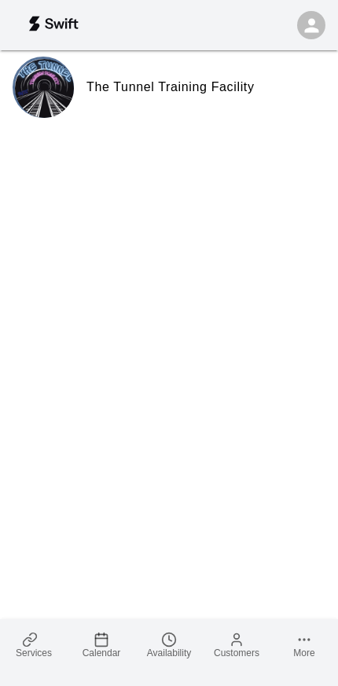
click at [102, 651] on span "Calendar" at bounding box center [102, 653] width 39 height 11
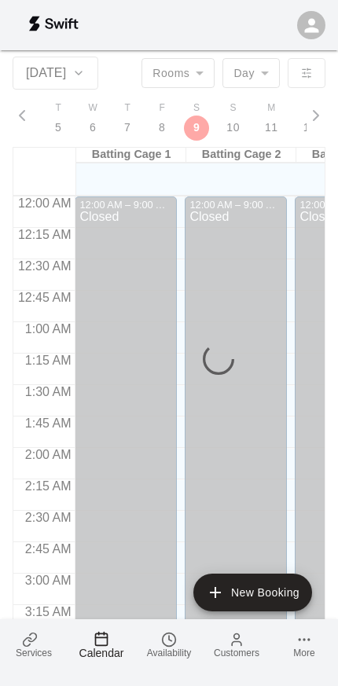
scroll to position [2453, 0]
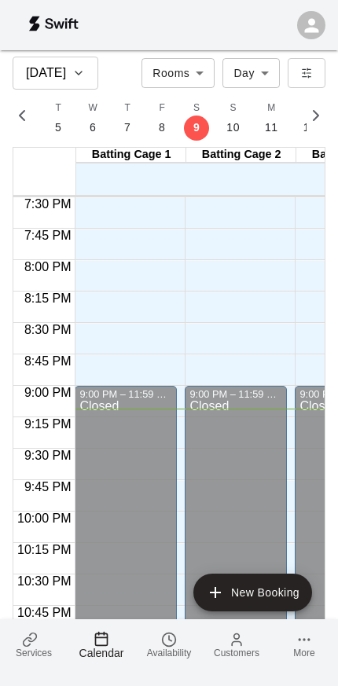
click at [25, 654] on span "Services" at bounding box center [34, 653] width 36 height 11
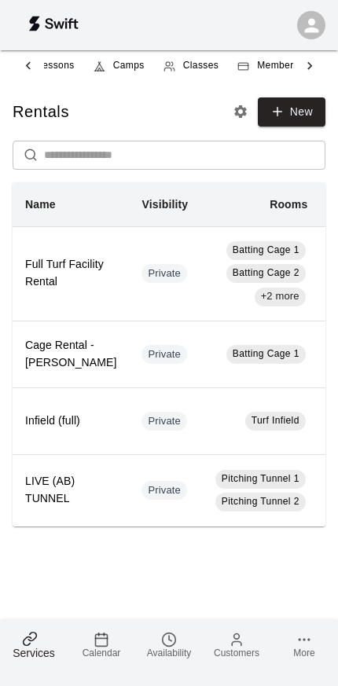
scroll to position [0, 113]
click at [177, 68] on div "Classes" at bounding box center [188, 66] width 55 height 16
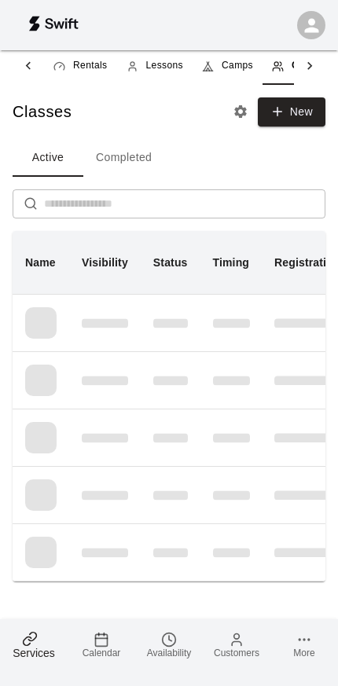
scroll to position [0, 45]
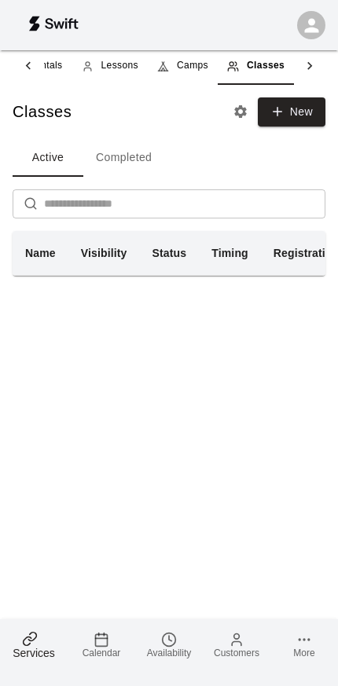
click at [153, 70] on link "Camps" at bounding box center [183, 66] width 70 height 38
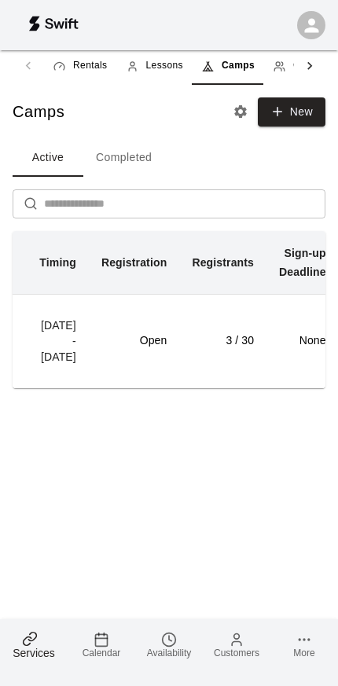
scroll to position [0, 197]
click at [241, 363] on td "3 / 30" at bounding box center [222, 341] width 87 height 94
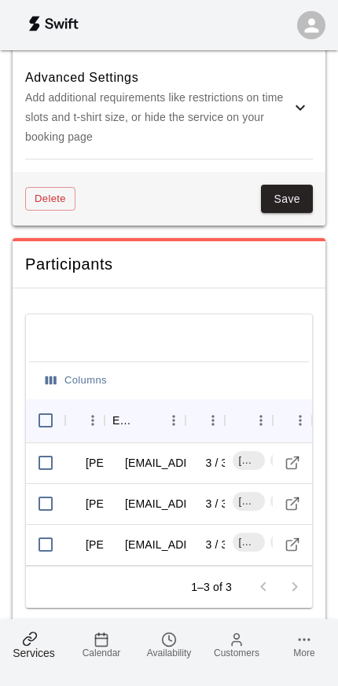
scroll to position [2090, 0]
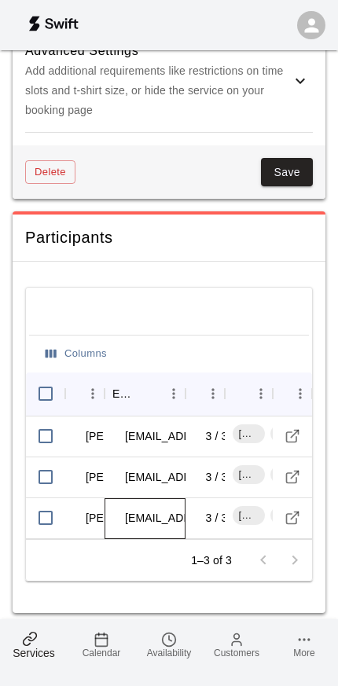
click at [153, 510] on td "[EMAIL_ADDRESS][DOMAIN_NAME]" at bounding box center [219, 519] width 215 height 42
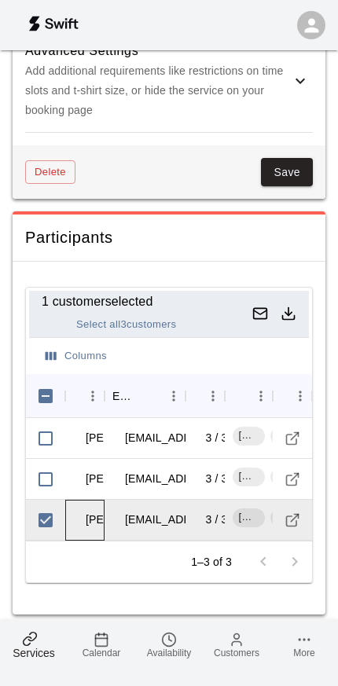
click at [90, 511] on td "[PERSON_NAME]" at bounding box center [131, 520] width 117 height 42
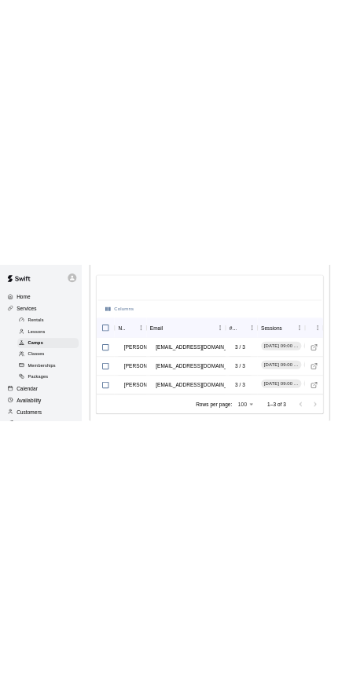
scroll to position [0, 0]
